Goal: Task Accomplishment & Management: Use online tool/utility

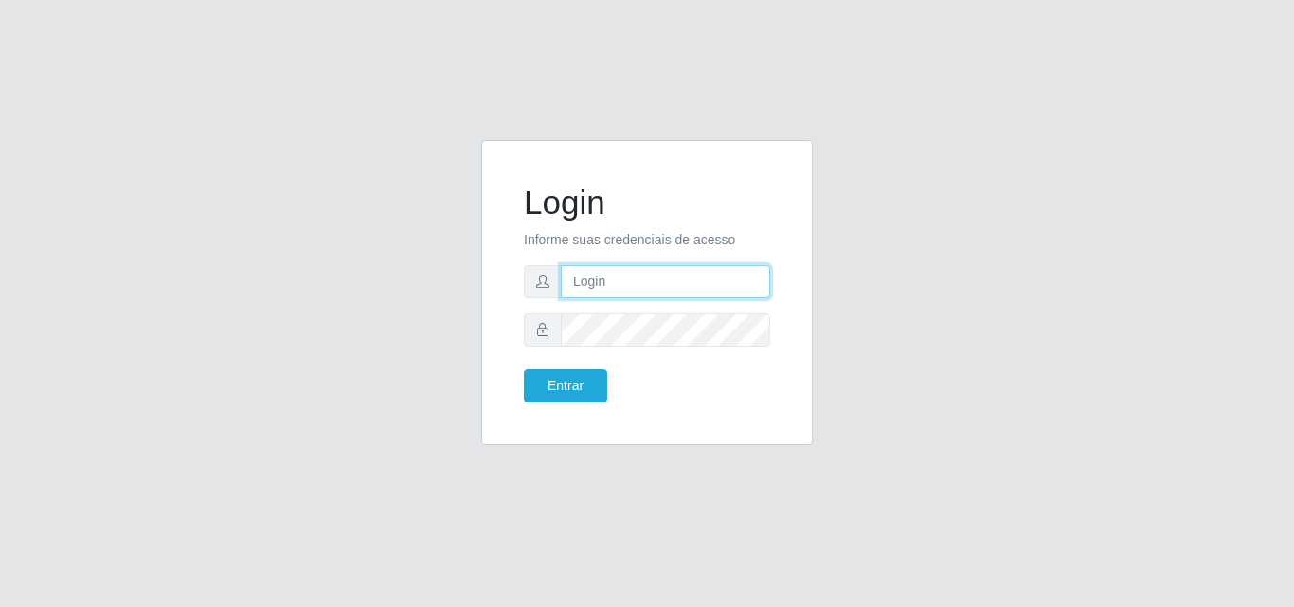
click at [596, 277] on input "text" at bounding box center [665, 281] width 209 height 33
type input "vitoria@saullus"
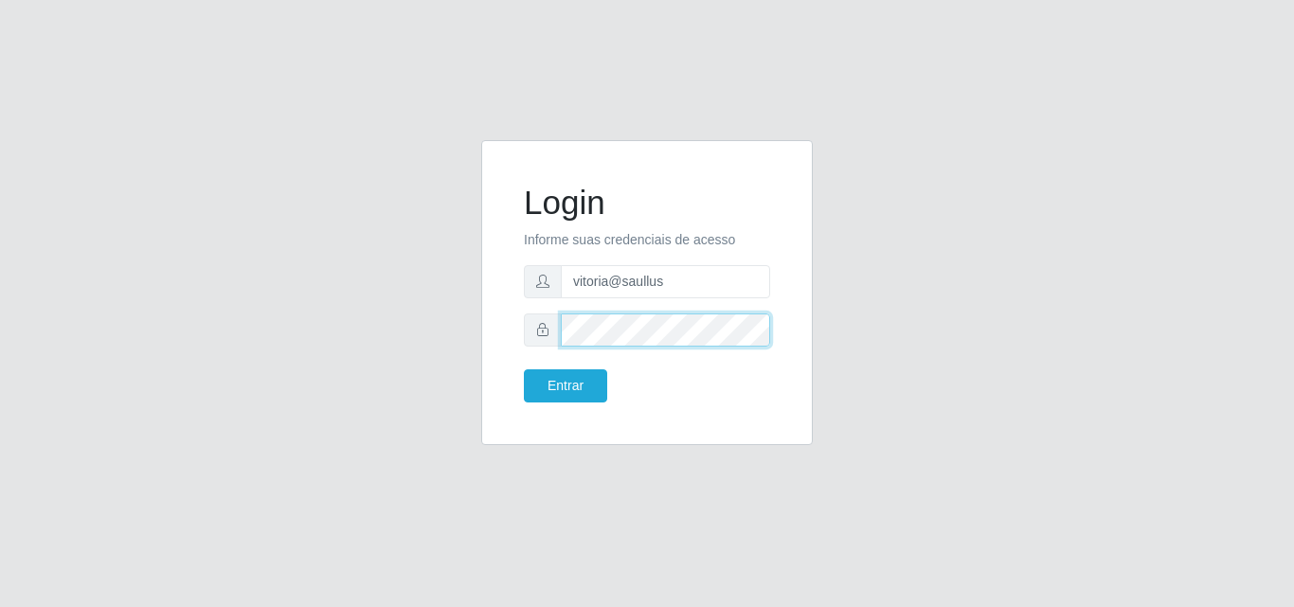
click at [524, 369] on button "Entrar" at bounding box center [565, 385] width 83 height 33
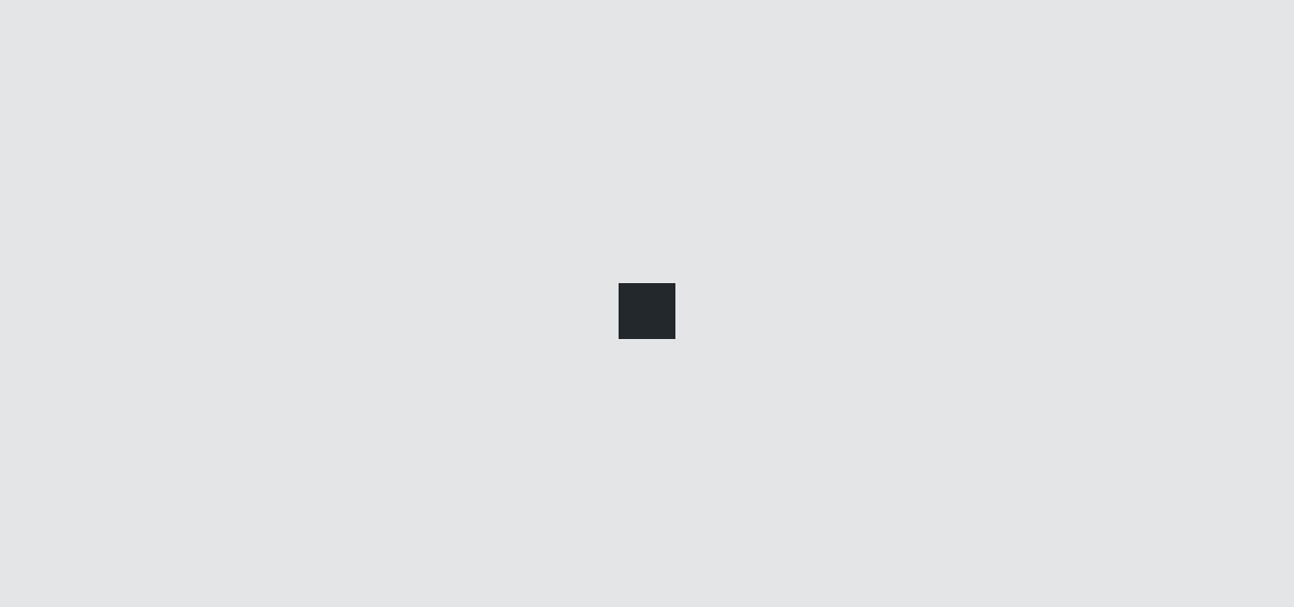
click at [587, 381] on div at bounding box center [647, 303] width 1294 height 607
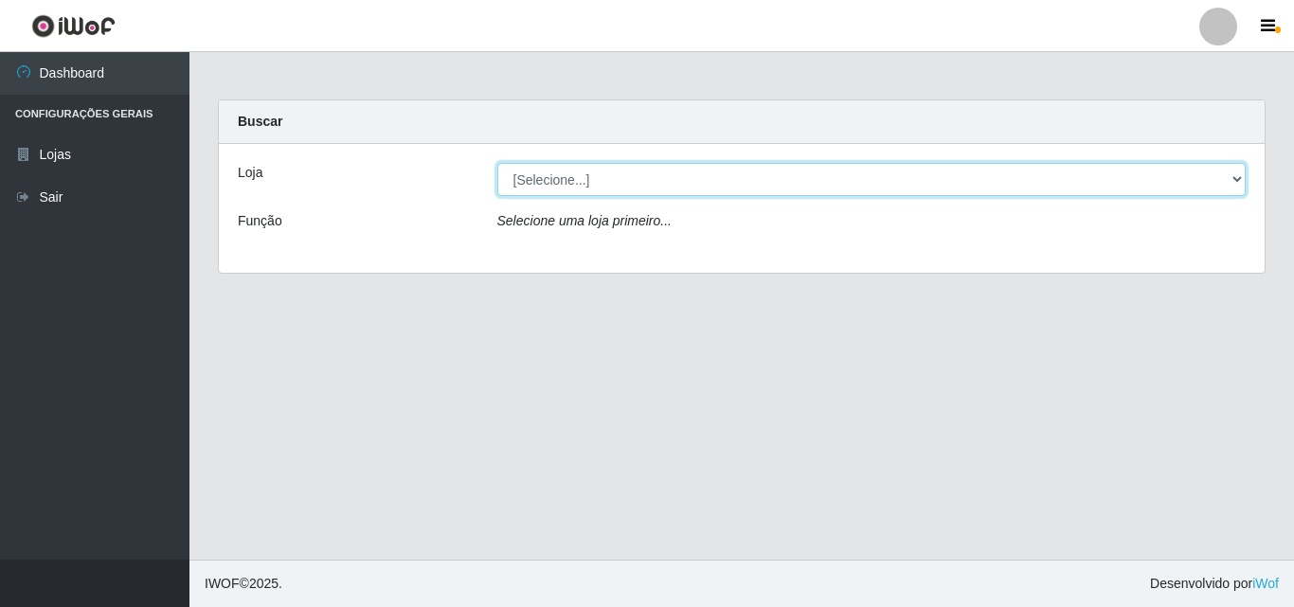
click at [707, 181] on select "[Selecione...] Saullus Supermercados" at bounding box center [871, 179] width 749 height 33
select select "423"
click at [497, 163] on select "[Selecione...] Saullus Supermercados" at bounding box center [871, 179] width 749 height 33
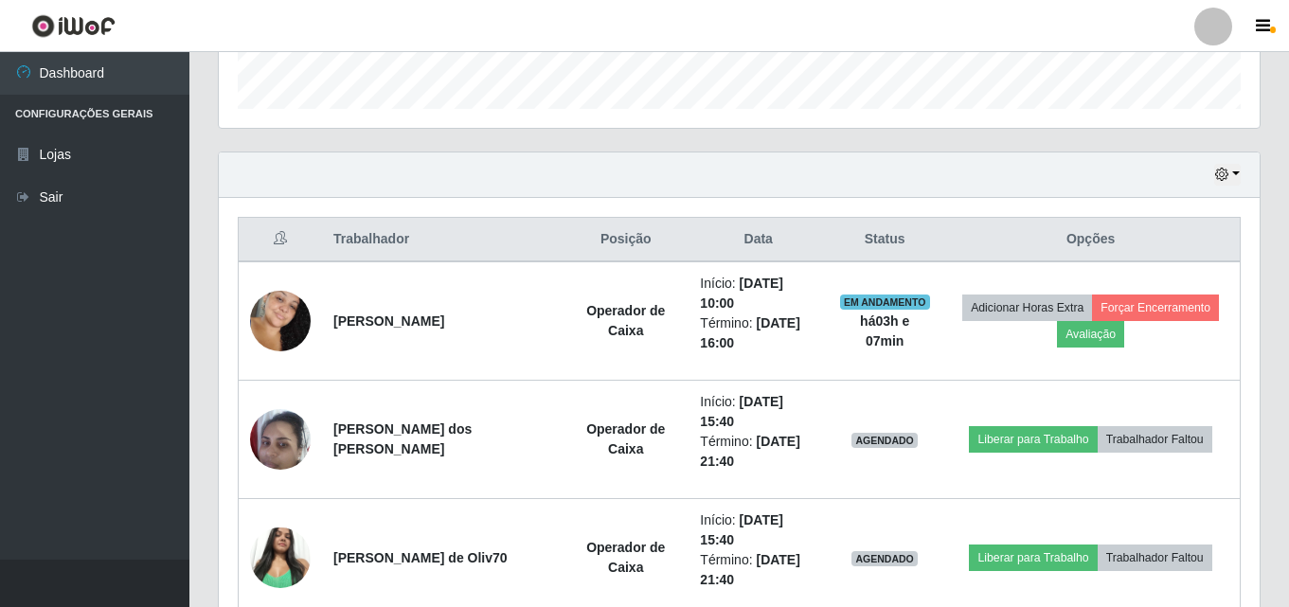
scroll to position [663, 0]
